Goal: Task Accomplishment & Management: Manage account settings

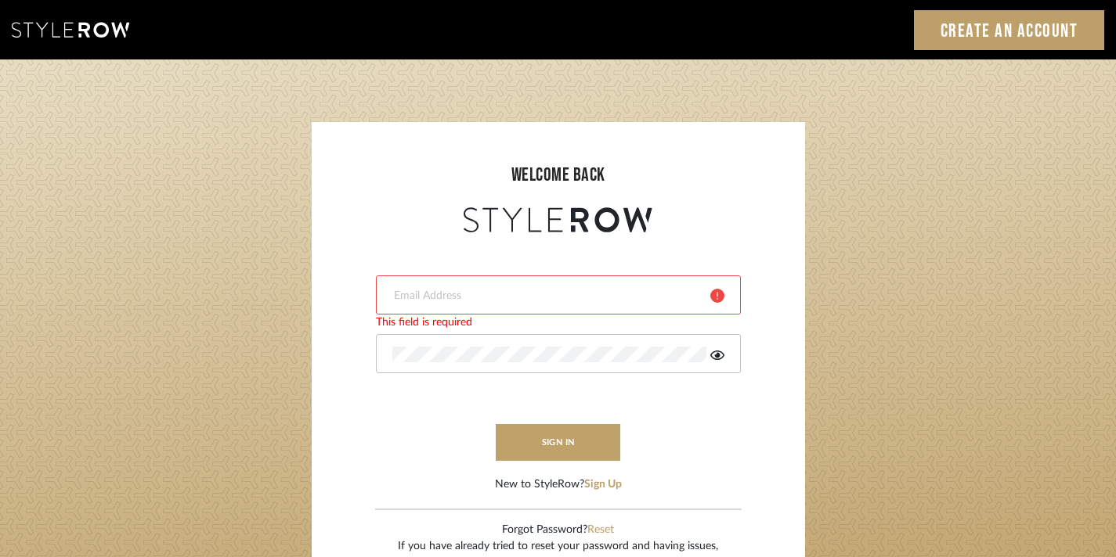
type input "[EMAIL_ADDRESS][DOMAIN_NAME]"
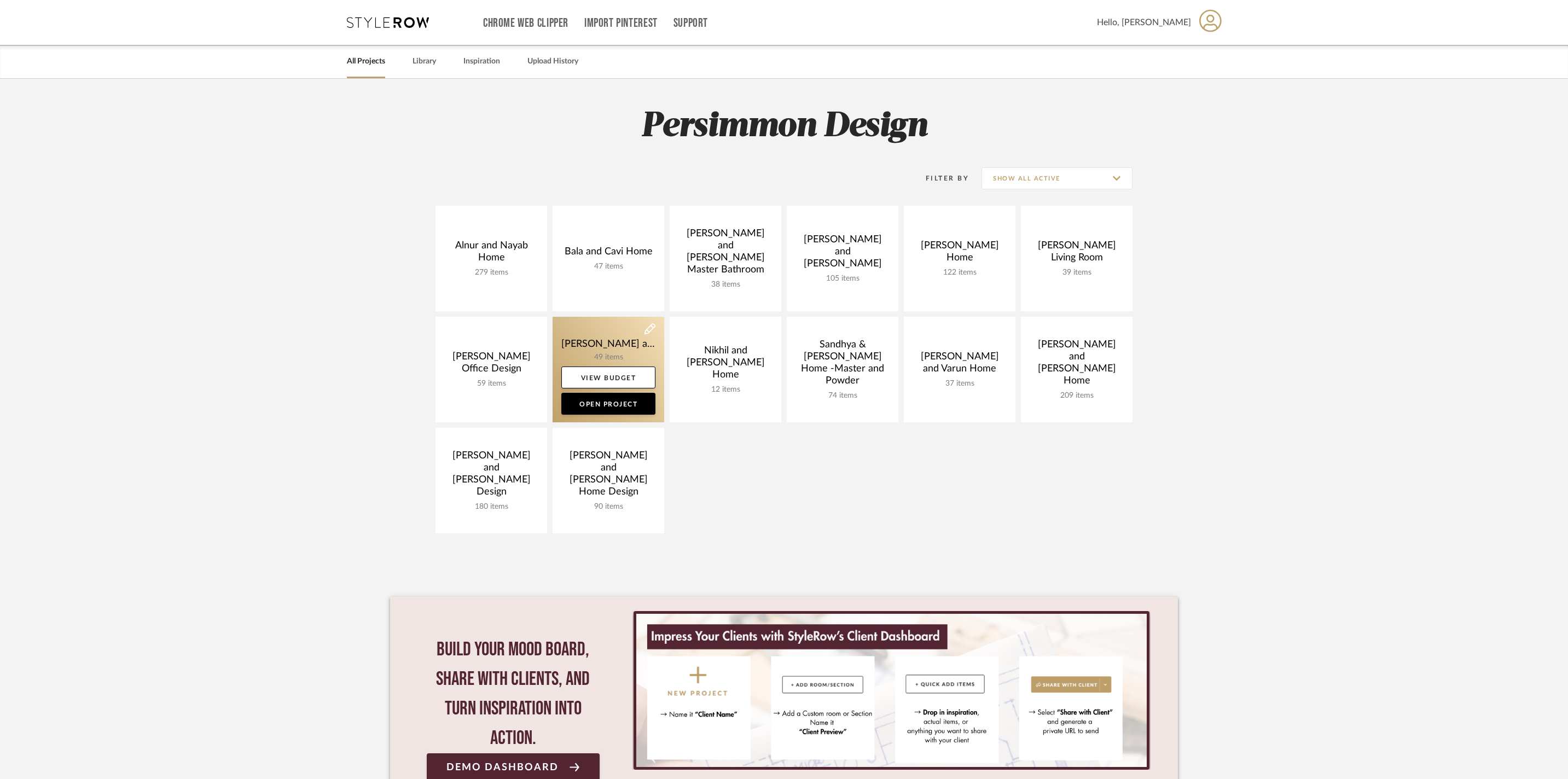
click at [618, 354] on link at bounding box center [609, 369] width 112 height 105
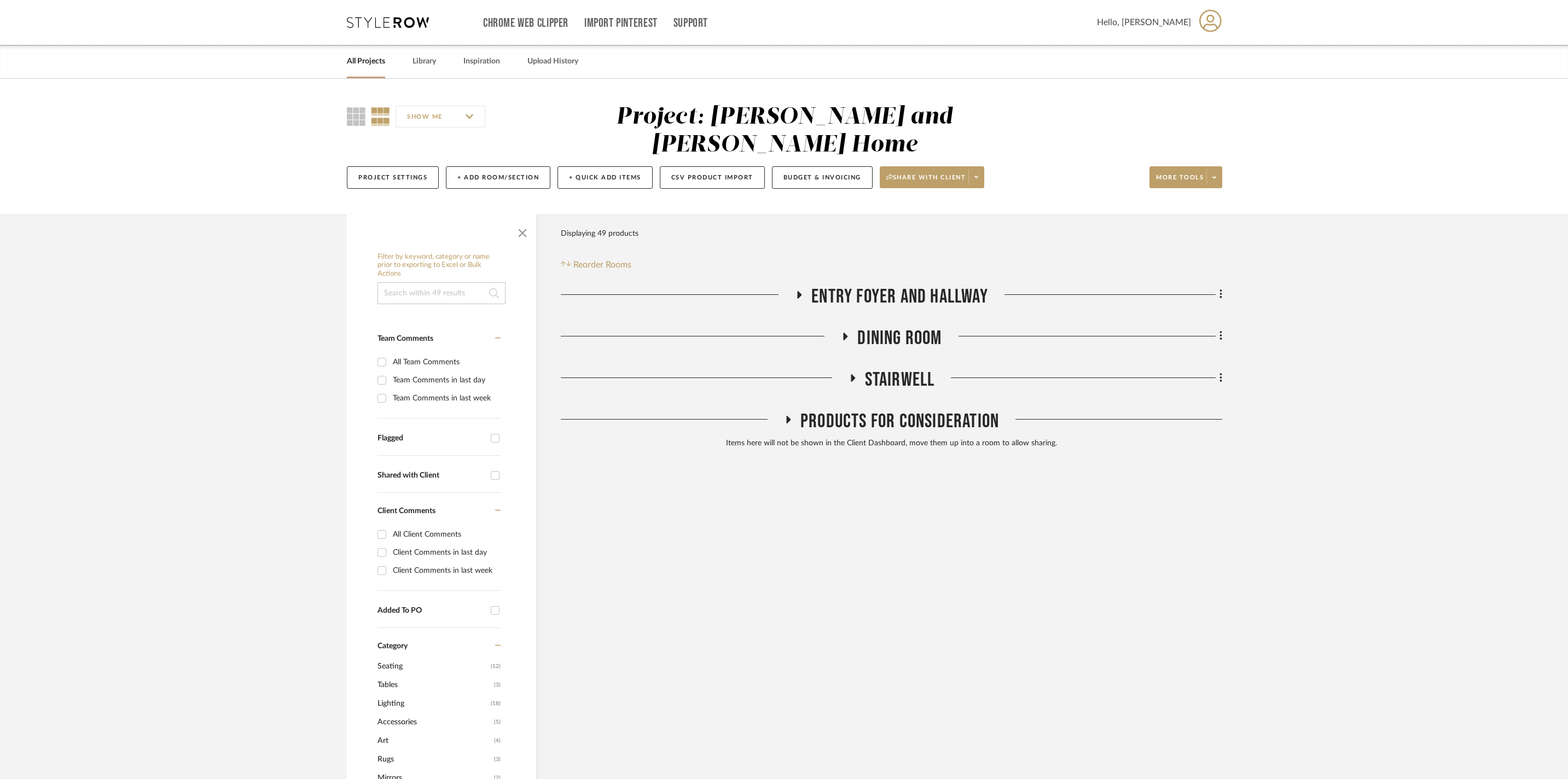
click at [852, 368] on h3 "Stairwell" at bounding box center [892, 380] width 87 height 24
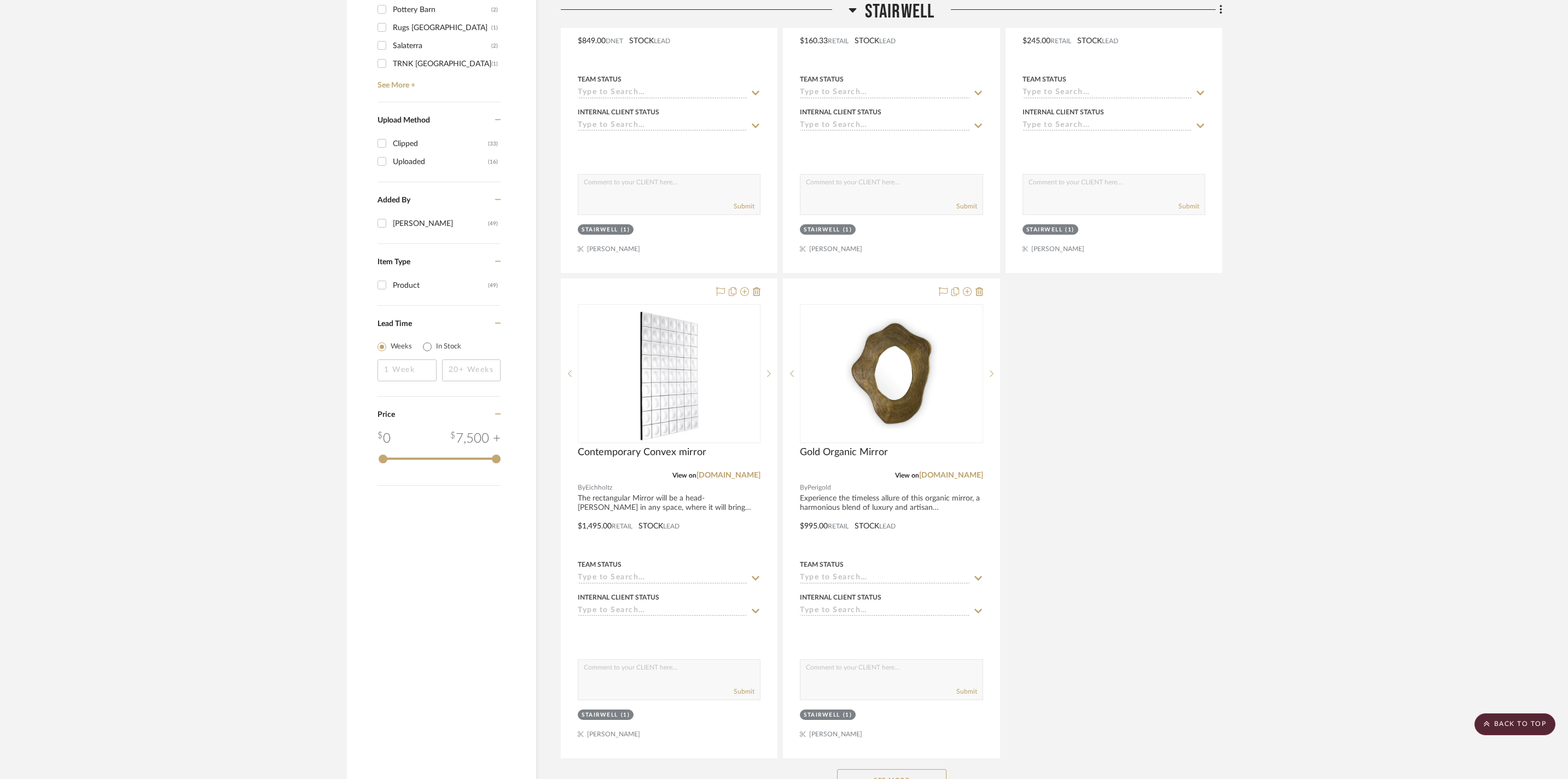
scroll to position [1337, 0]
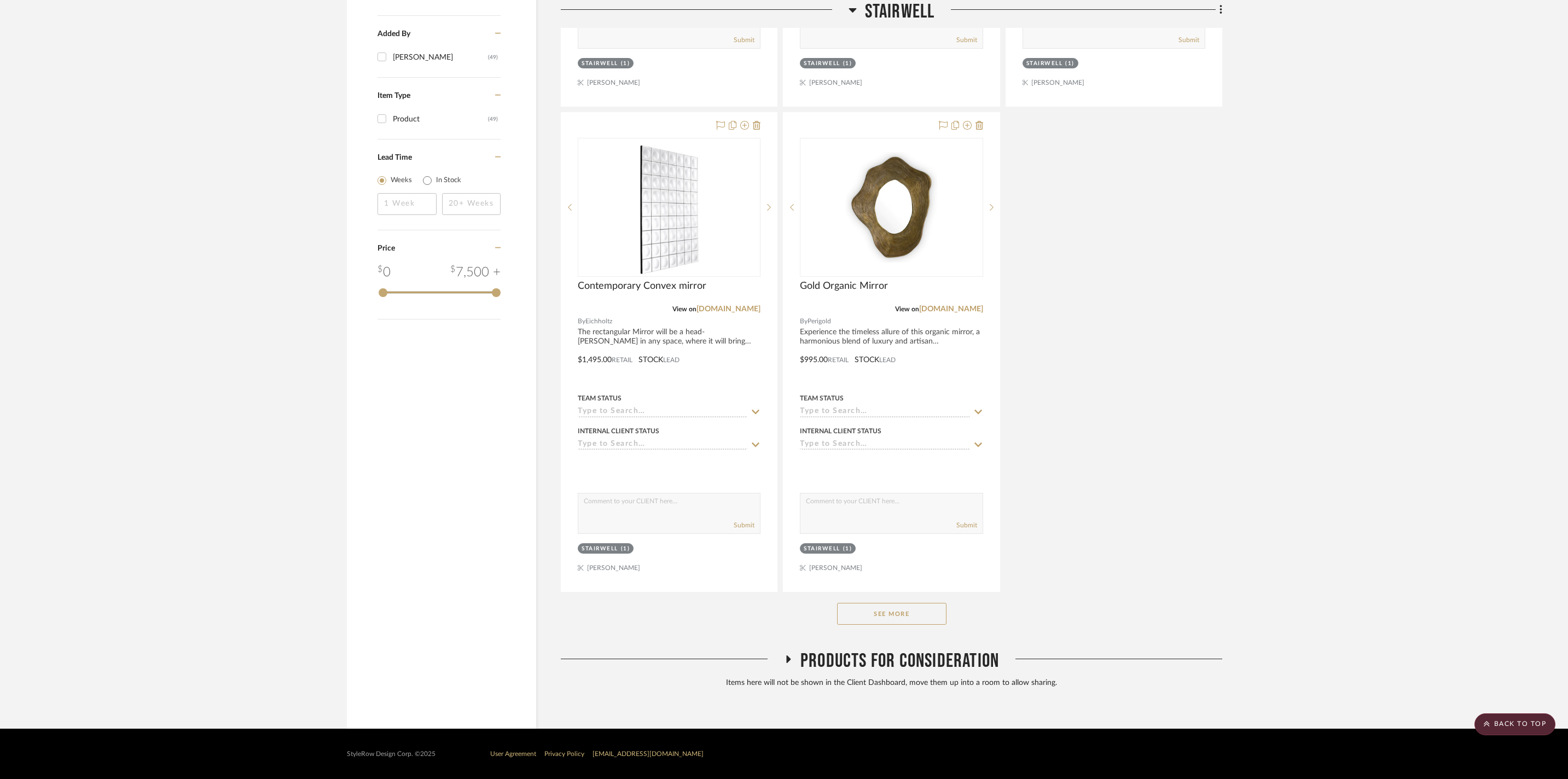
click at [910, 604] on button "See More" at bounding box center [892, 613] width 110 height 22
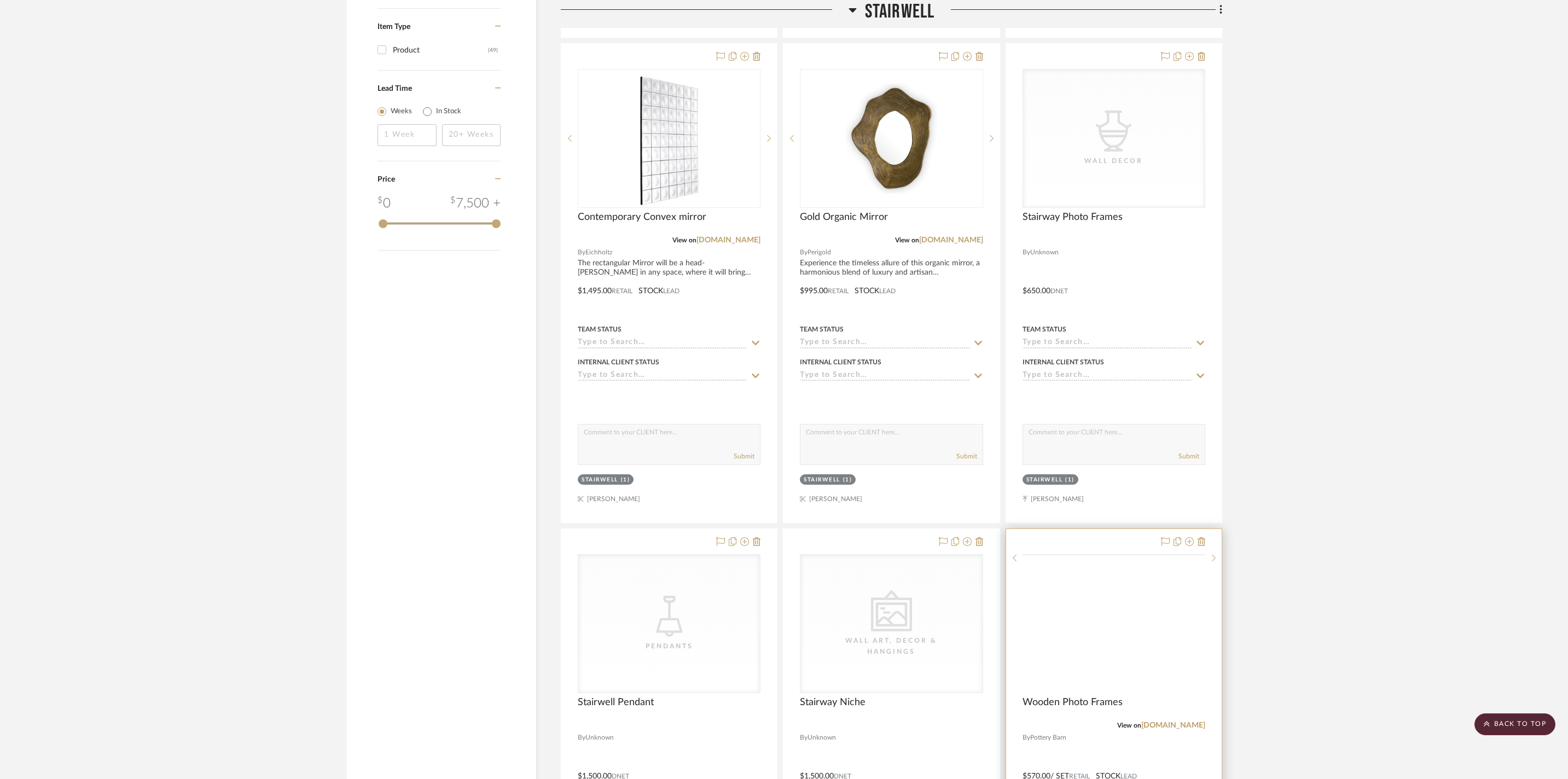
scroll to position [1786, 0]
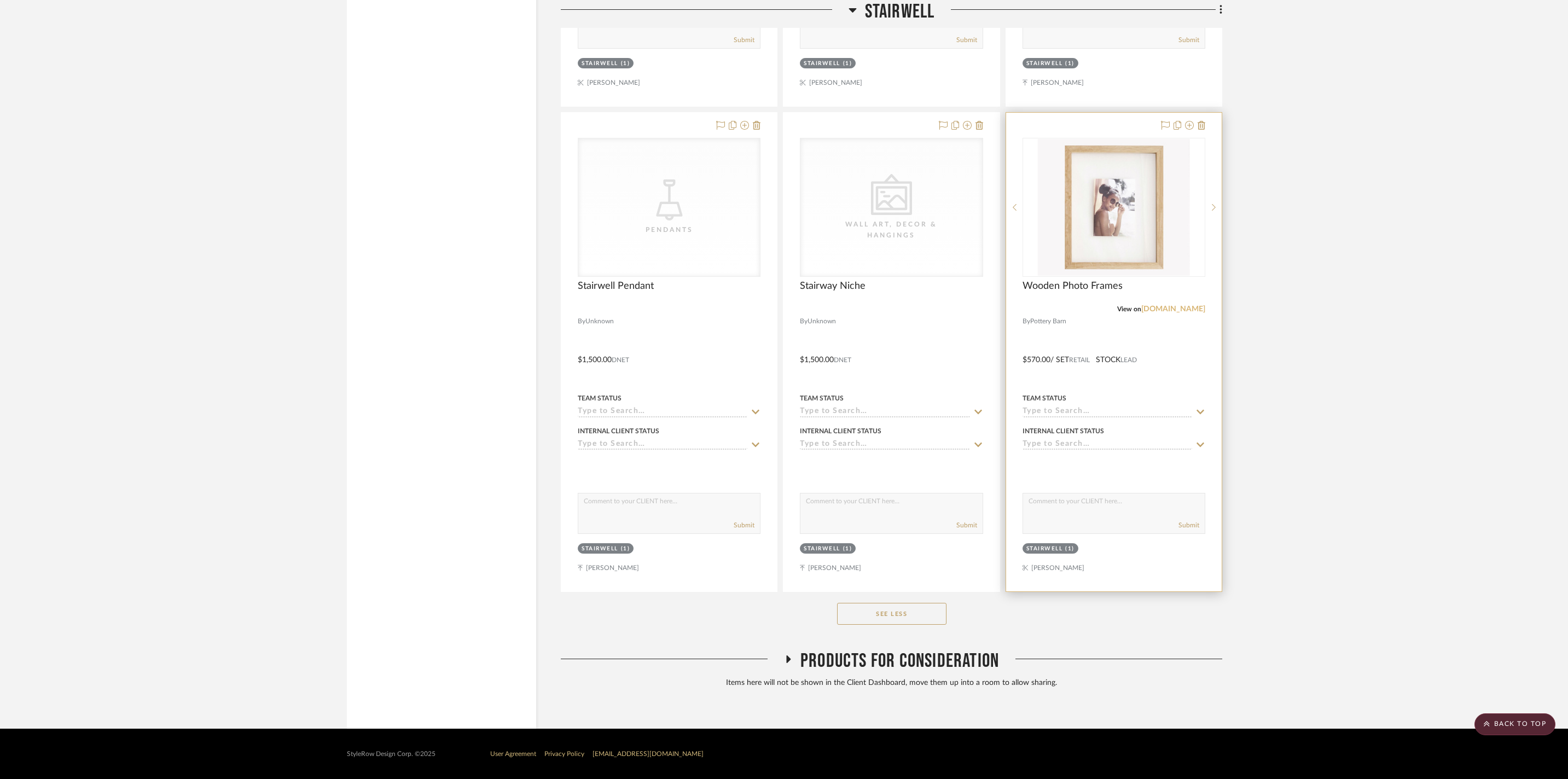
click at [1159, 313] on link "potterybarn.com" at bounding box center [1173, 309] width 64 height 8
